Goal: Task Accomplishment & Management: Manage account settings

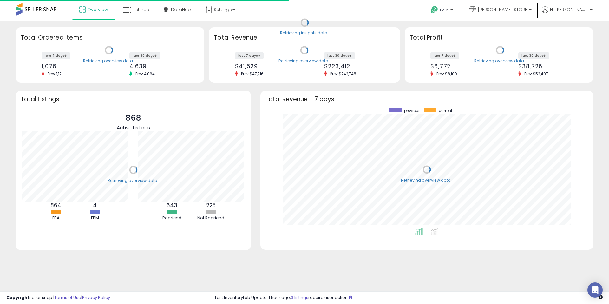
scroll to position [120, 320]
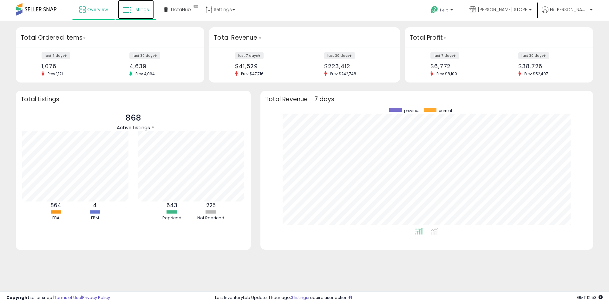
click at [139, 9] on span "Listings" at bounding box center [141, 9] width 16 height 6
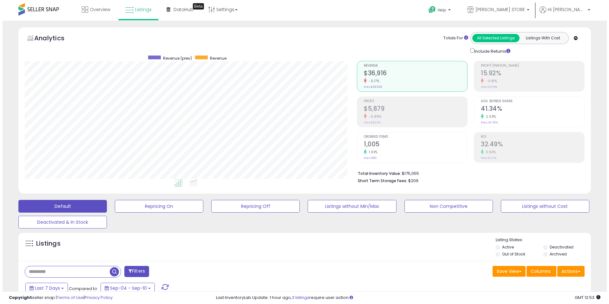
scroll to position [130, 332]
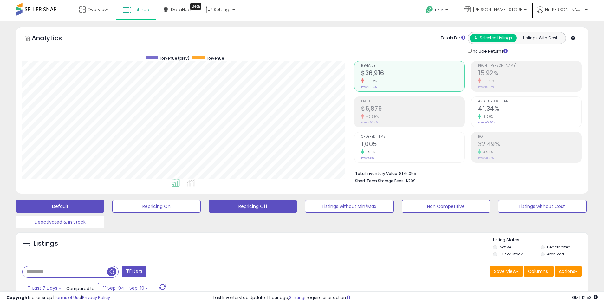
click at [260, 208] on button "Repricing Off" at bounding box center [253, 206] width 89 height 13
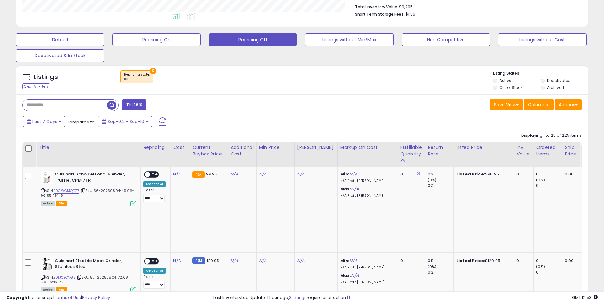
scroll to position [148, 0]
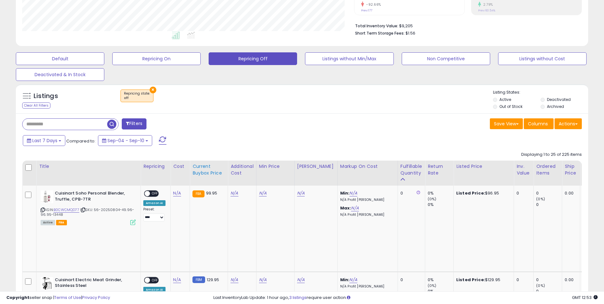
drag, startPoint x: 405, startPoint y: 171, endPoint x: 100, endPoint y: 242, distance: 313.1
click at [405, 171] on div "Fulfillable Quantity" at bounding box center [412, 169] width 22 height 13
